Goal: Transaction & Acquisition: Purchase product/service

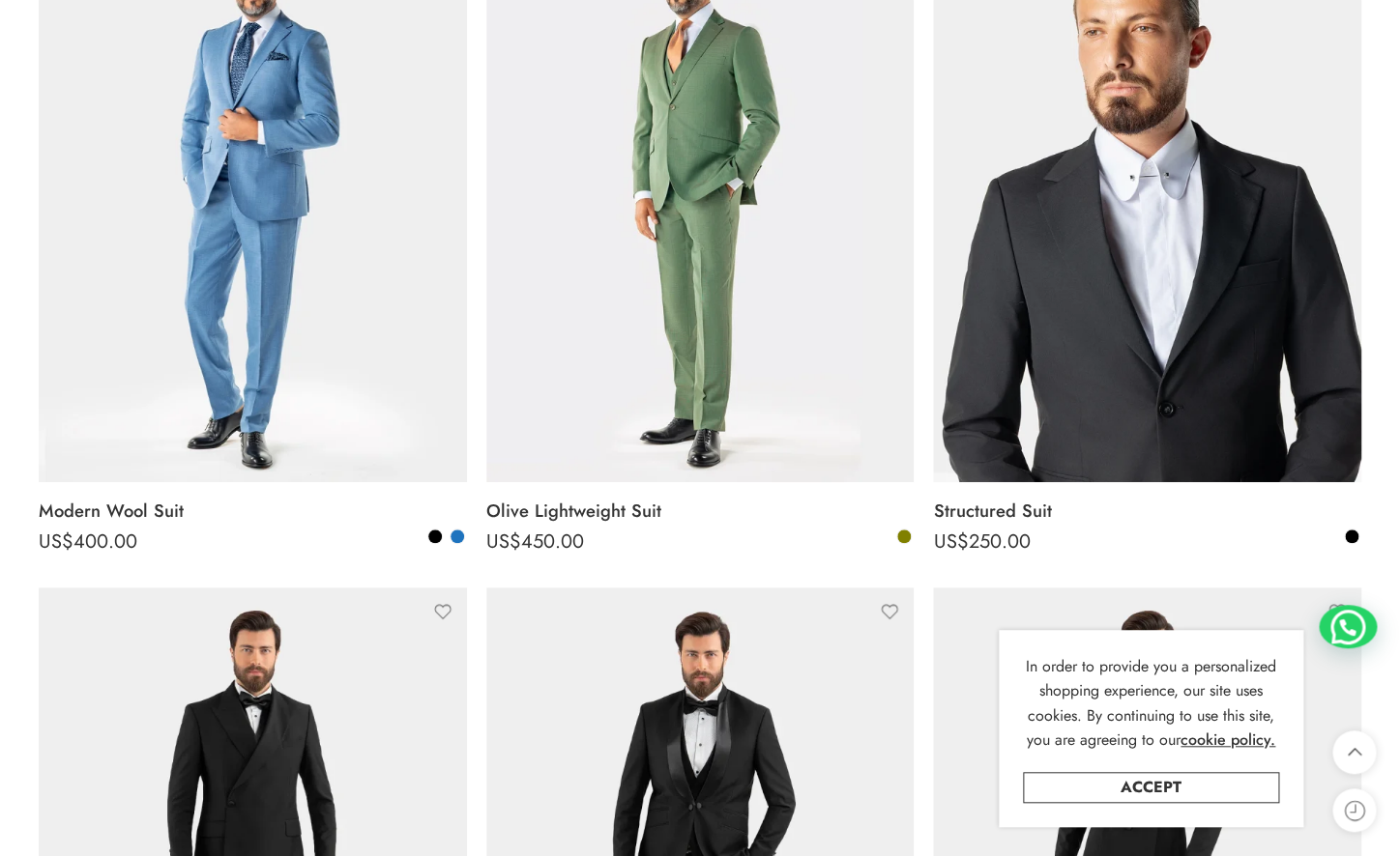
scroll to position [432, 0]
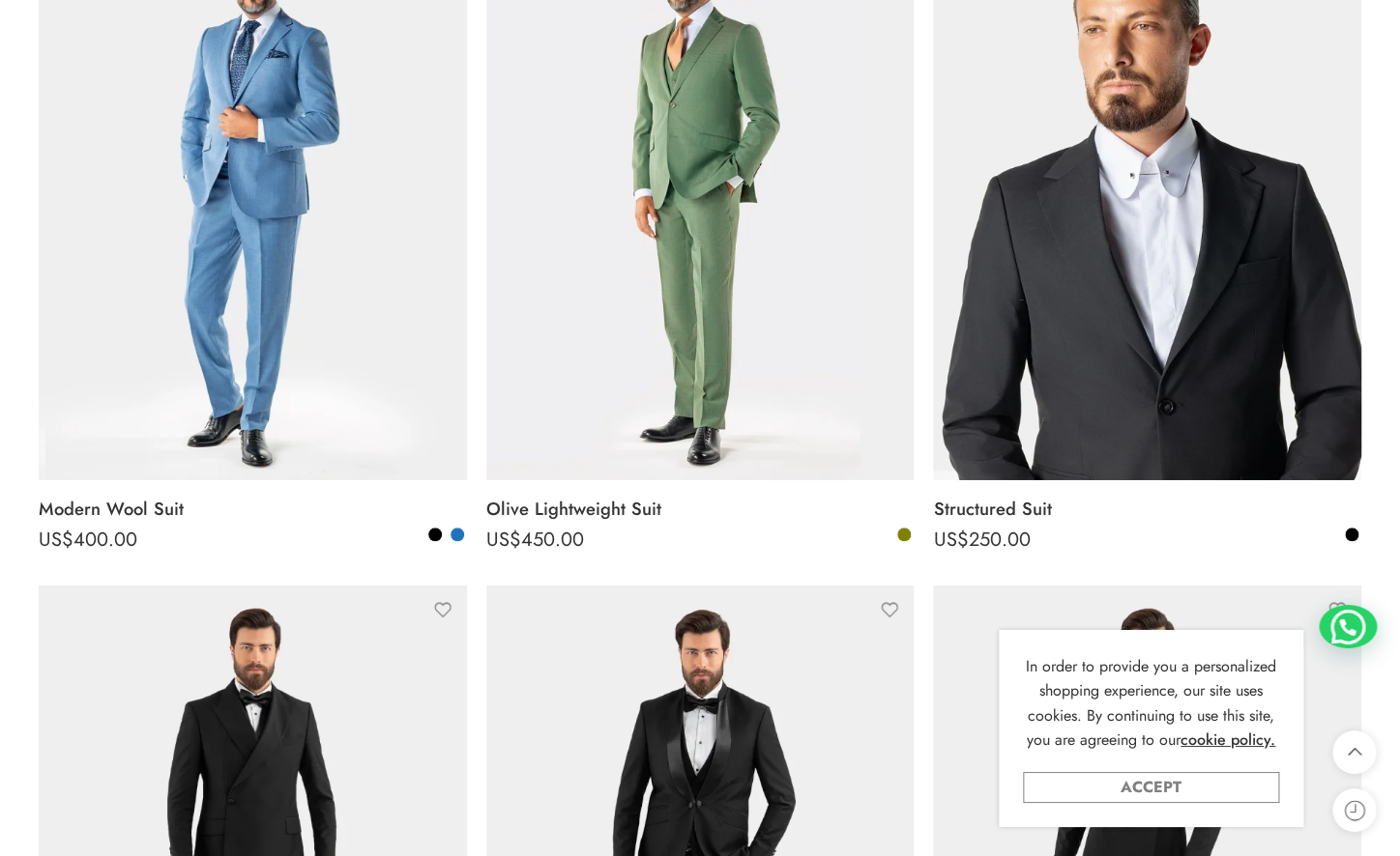
click at [1167, 787] on link "Accept" at bounding box center [1151, 787] width 256 height 31
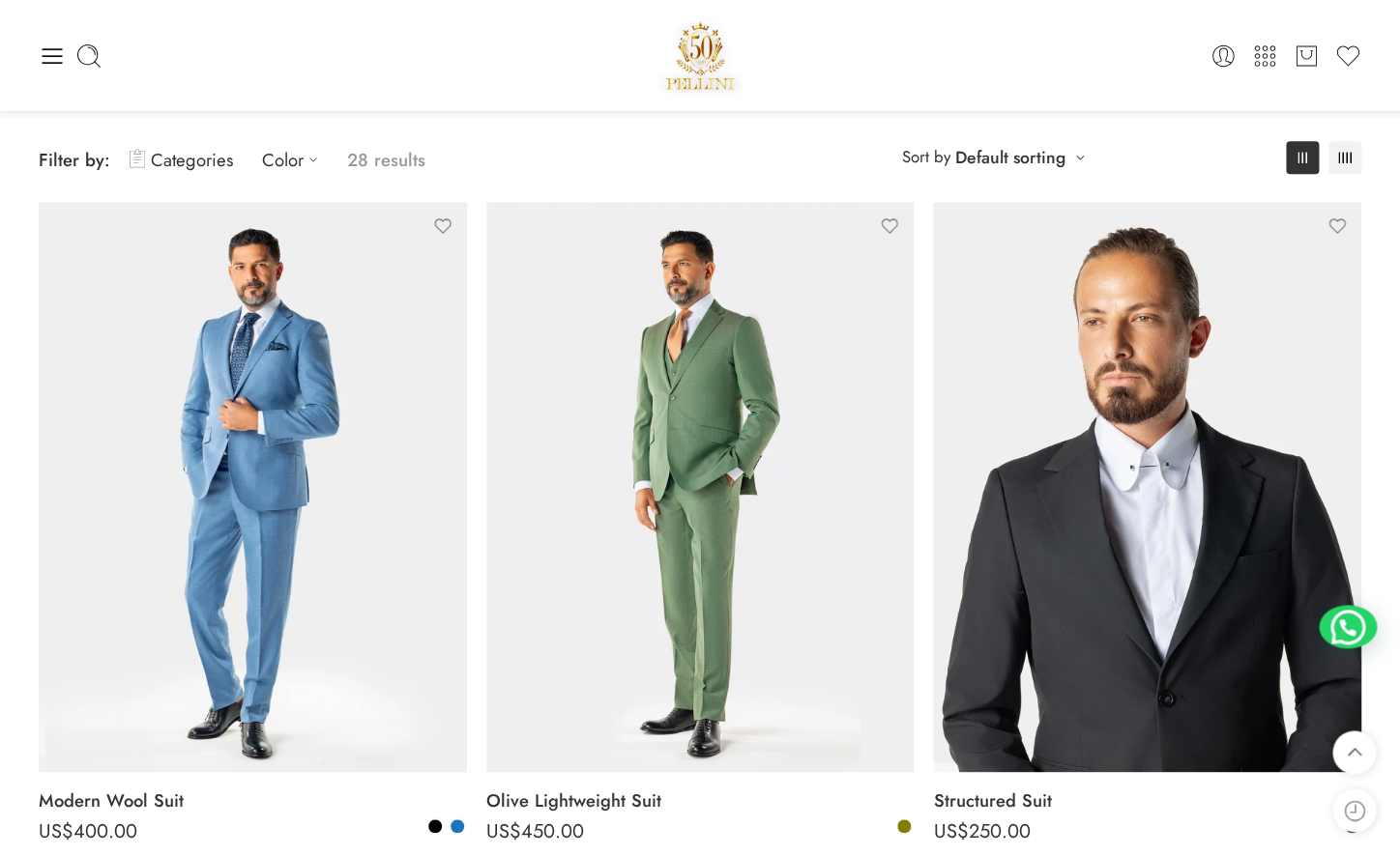
scroll to position [0, 0]
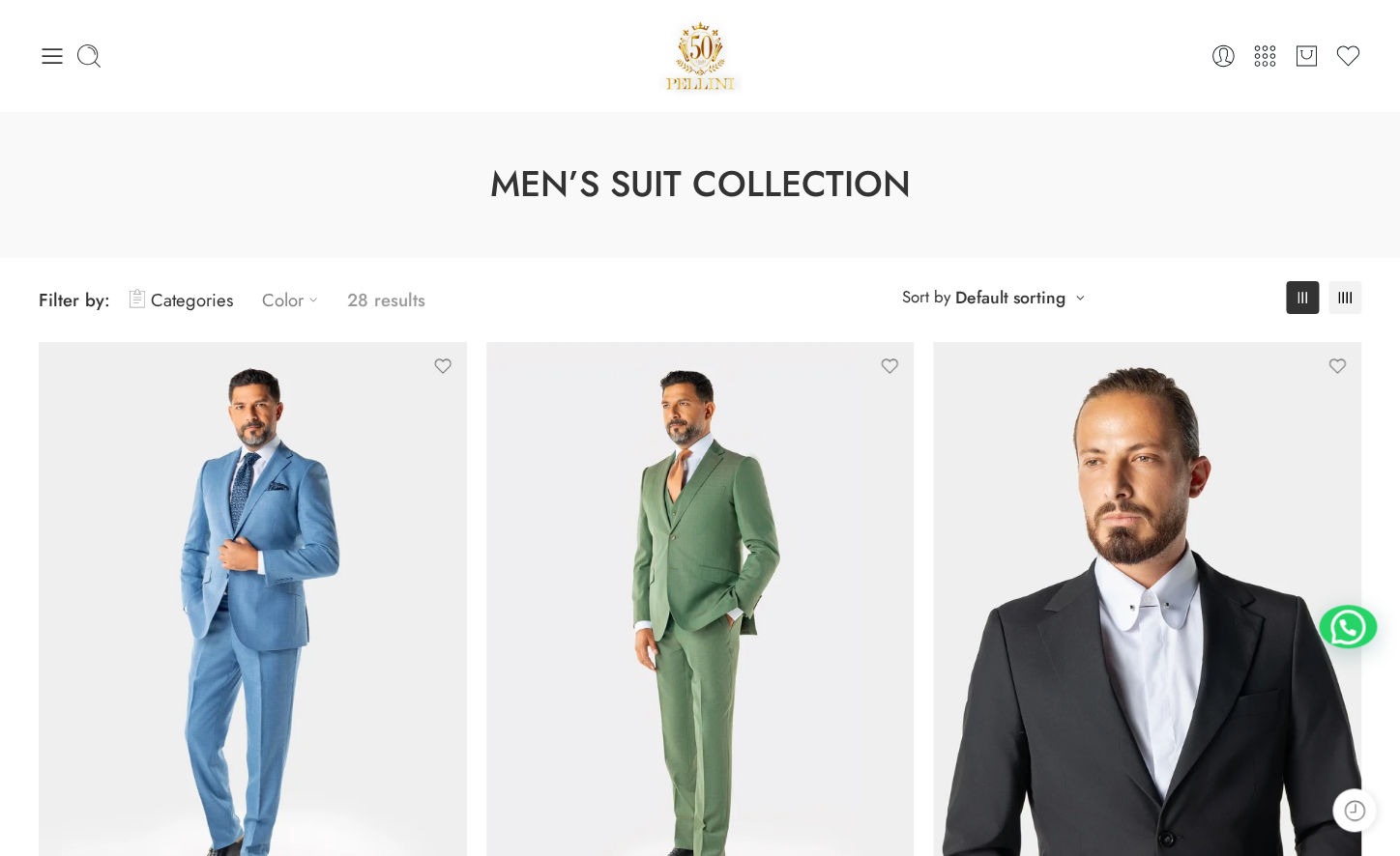
click at [290, 300] on link "Color" at bounding box center [295, 300] width 66 height 45
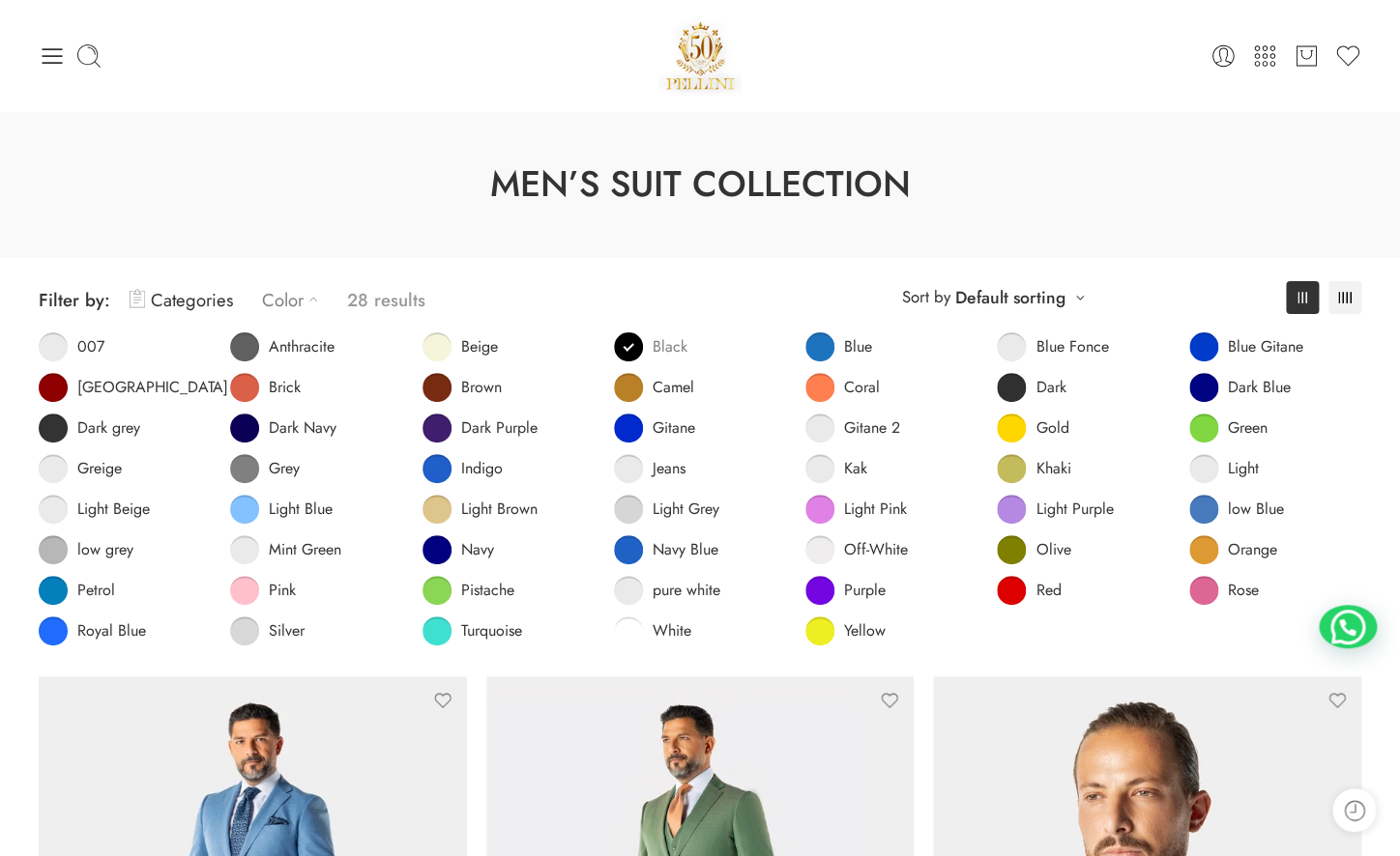
click at [635, 343] on span at bounding box center [628, 347] width 29 height 29
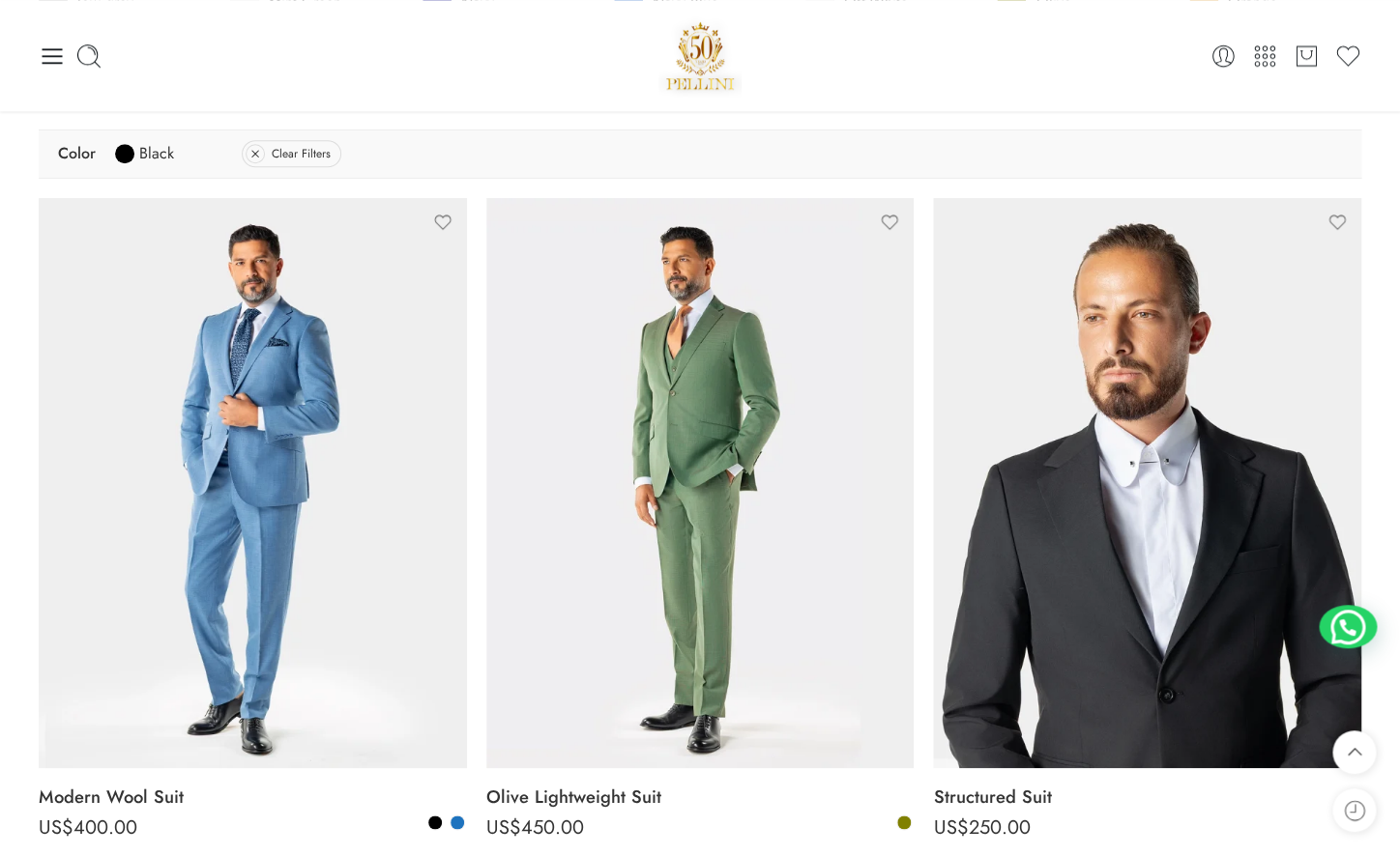
scroll to position [545, 0]
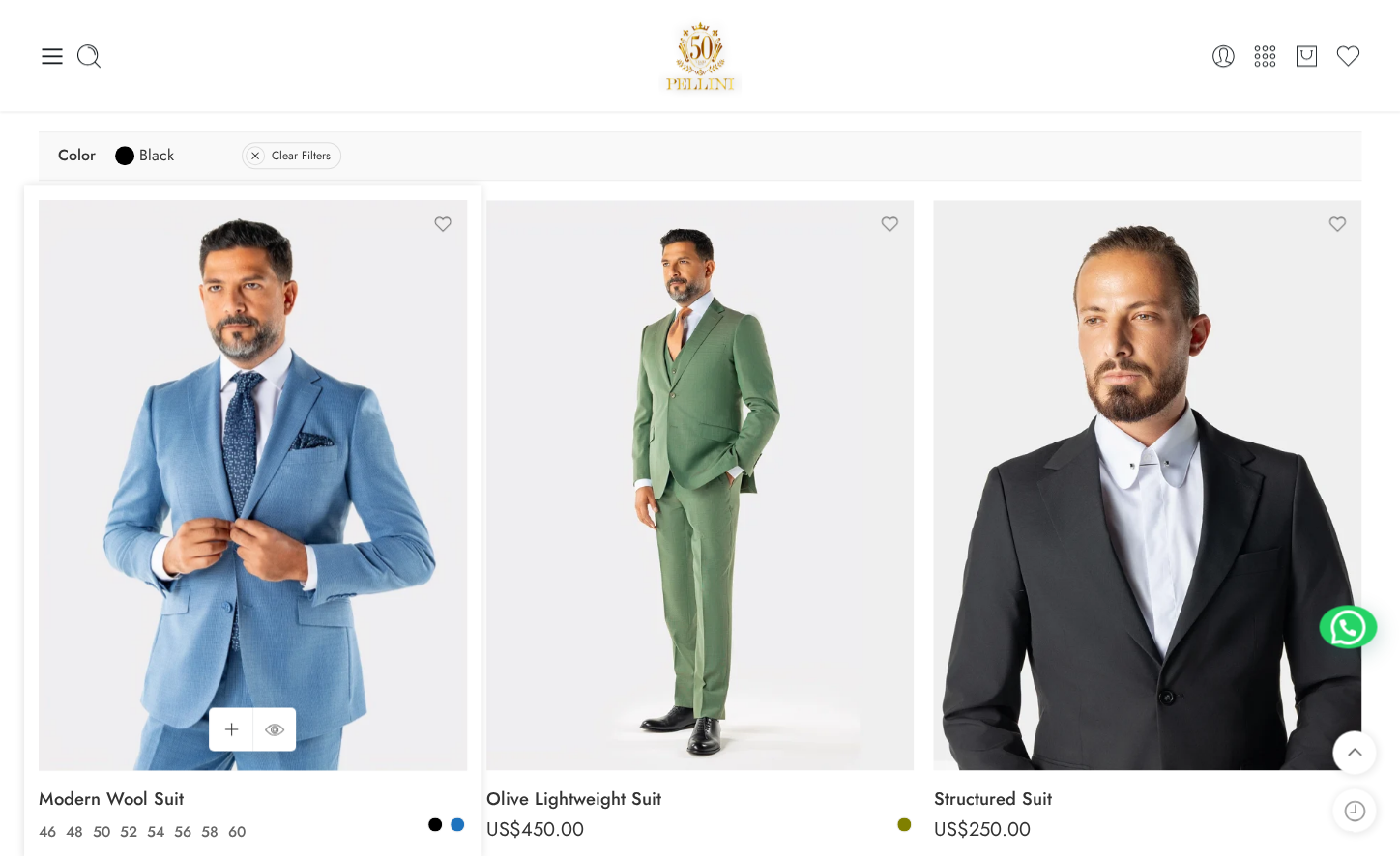
click at [288, 353] on img at bounding box center [252, 485] width 429 height 570
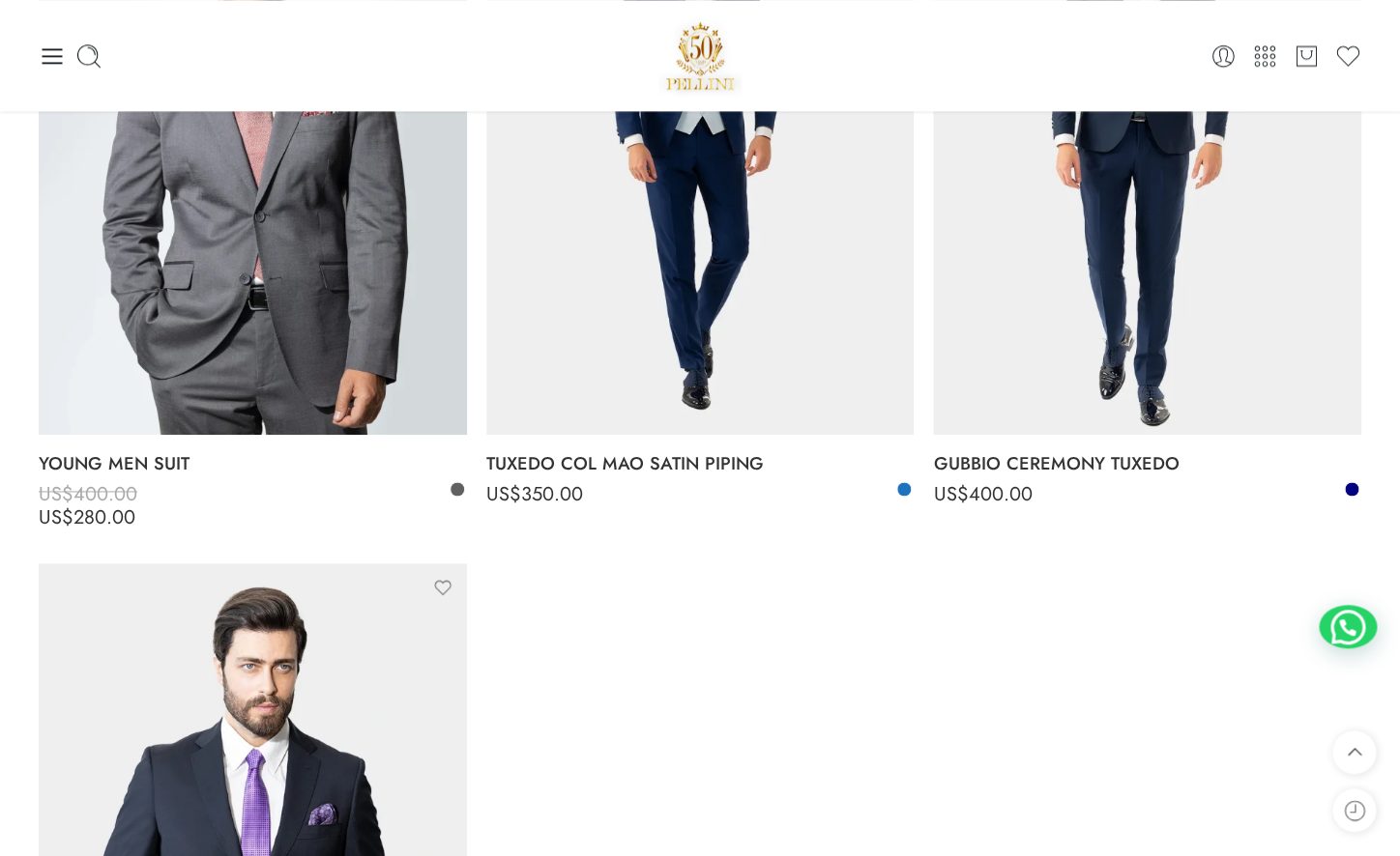
scroll to position [6355, 0]
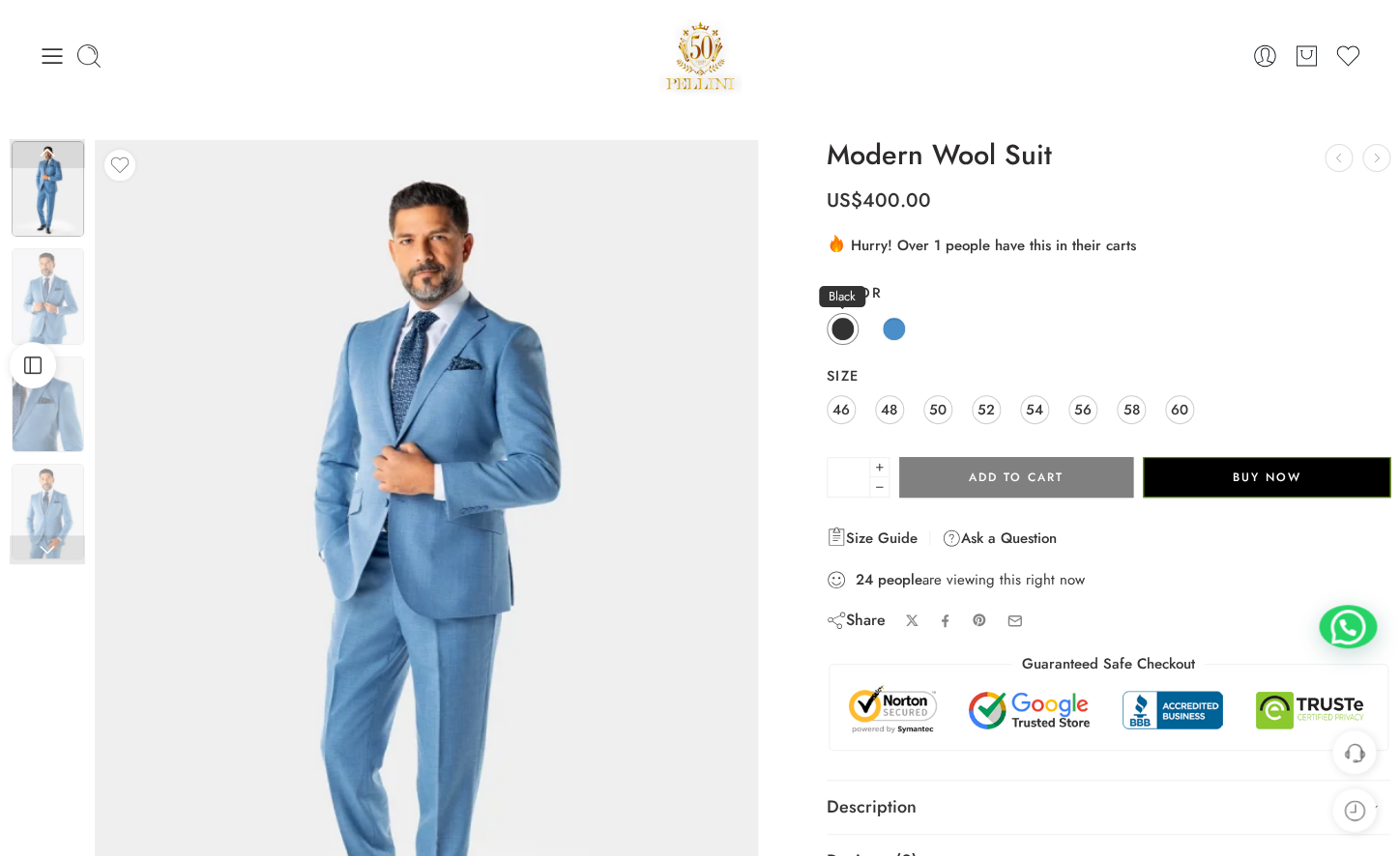
click at [838, 329] on span at bounding box center [842, 329] width 25 height 25
click at [886, 333] on span at bounding box center [894, 329] width 25 height 25
click at [841, 329] on span at bounding box center [842, 329] width 25 height 25
